Goal: Navigation & Orientation: Go to known website

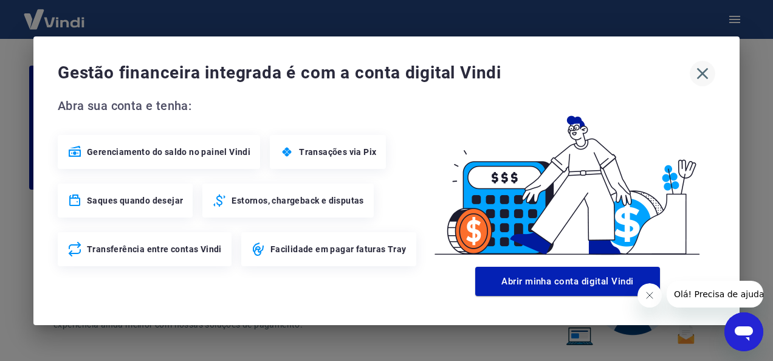
click at [699, 70] on icon "button" at bounding box center [703, 73] width 12 height 12
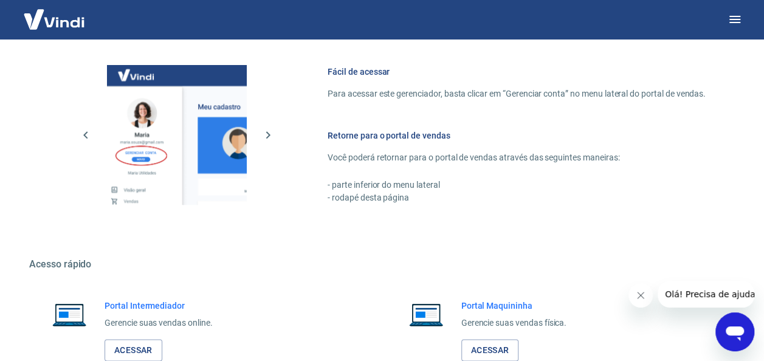
scroll to position [711, 0]
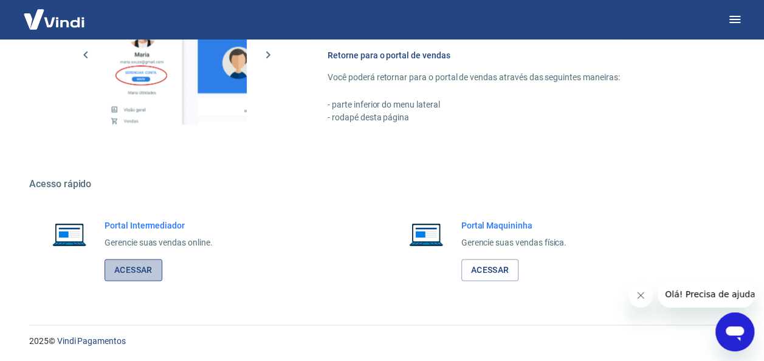
click at [134, 275] on link "Acessar" at bounding box center [134, 270] width 58 height 22
click at [479, 266] on link "Acessar" at bounding box center [490, 270] width 58 height 22
